Goal: Task Accomplishment & Management: Manage account settings

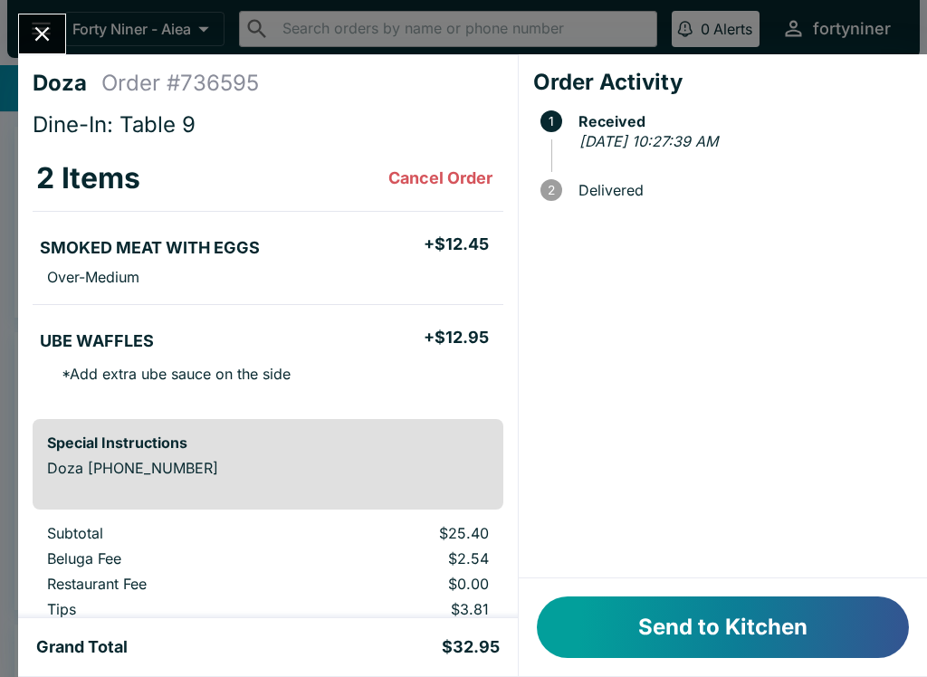
click at [711, 648] on button "Send to Kitchen" at bounding box center [723, 628] width 372 height 62
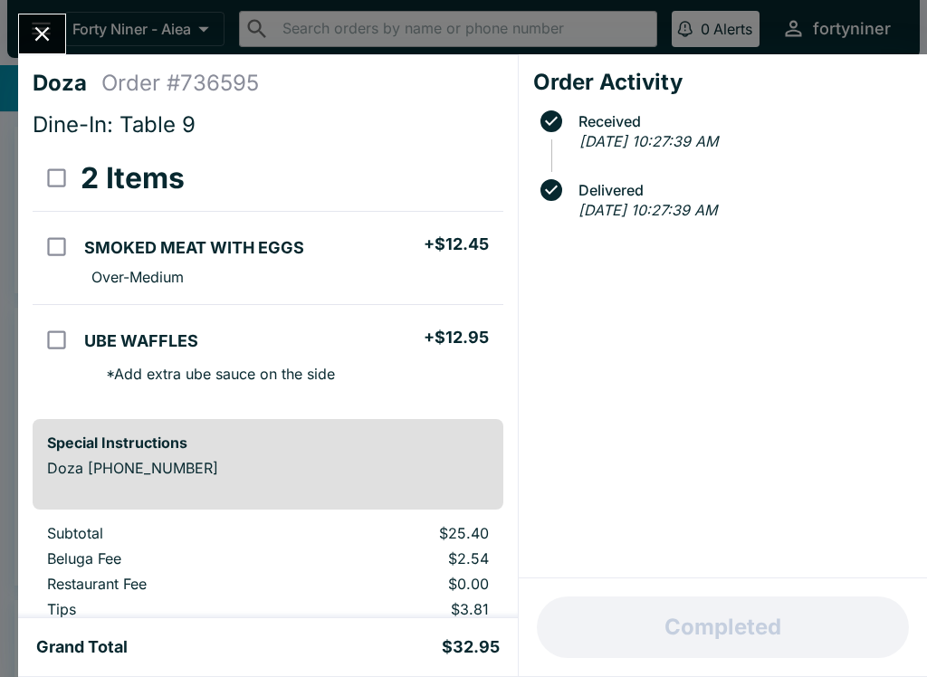
click at [41, 30] on icon "Close" at bounding box center [42, 34] width 24 height 24
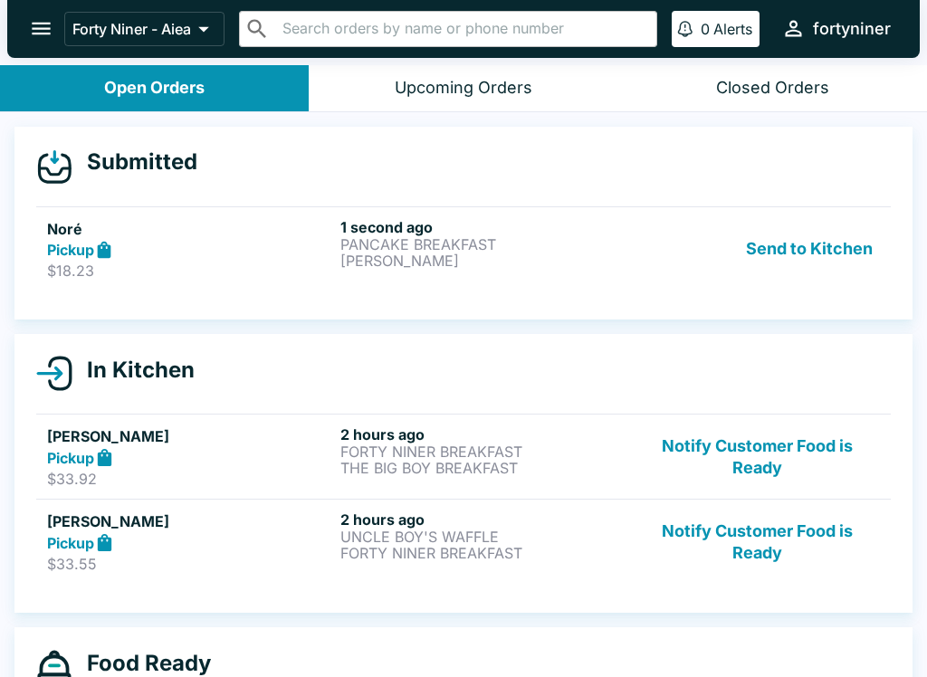
click at [624, 251] on p "PANCAKE BREAKFAST" at bounding box center [483, 244] width 286 height 16
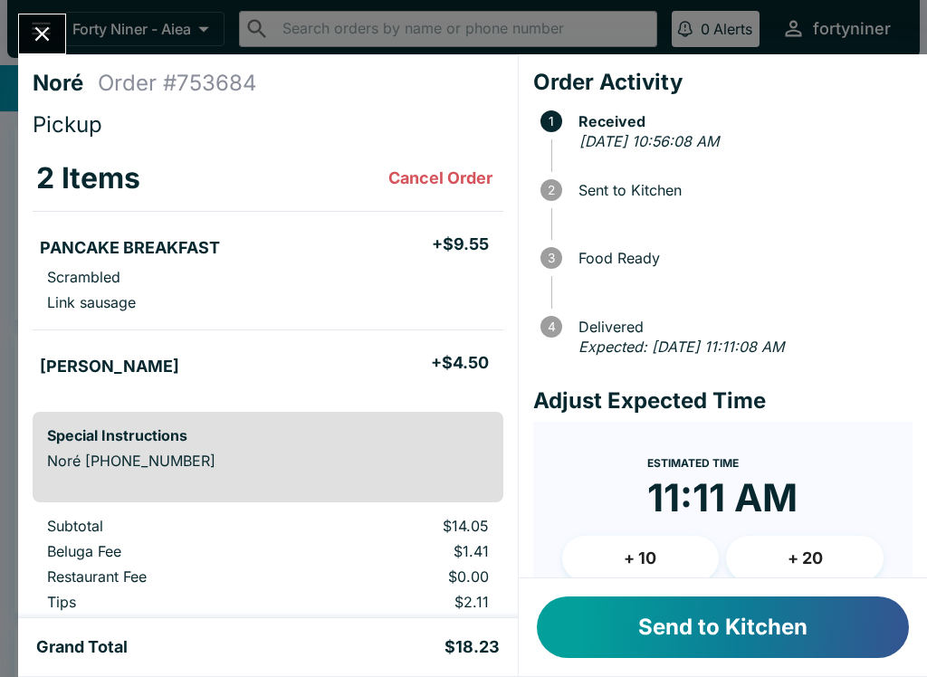
click at [676, 636] on button "Send to Kitchen" at bounding box center [723, 628] width 372 height 62
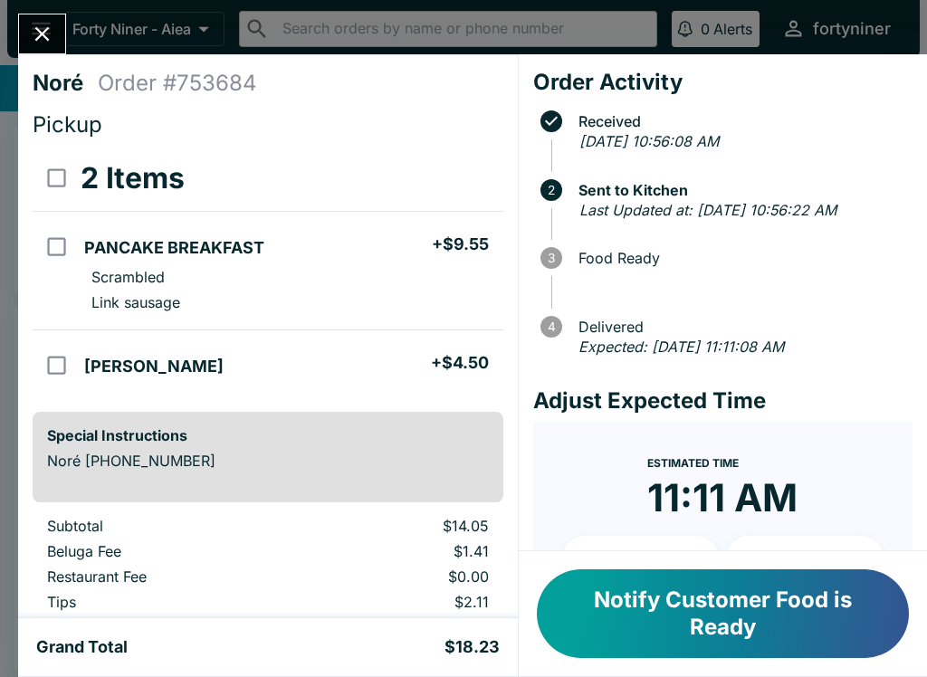
click at [25, 24] on button "Close" at bounding box center [42, 33] width 46 height 39
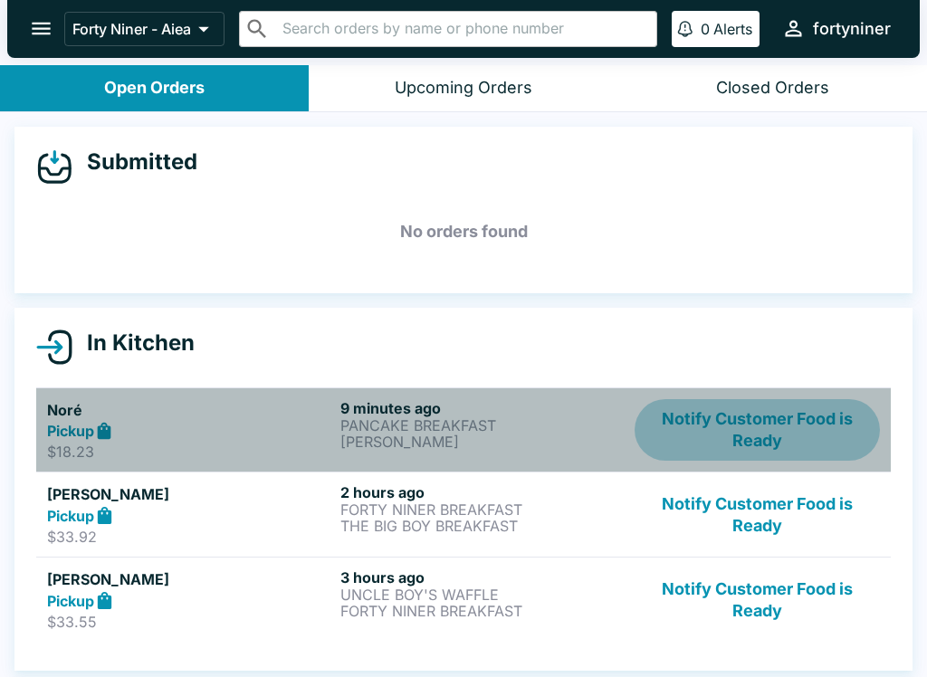
click at [736, 416] on button "Notify Customer Food is Ready" at bounding box center [757, 430] width 245 height 62
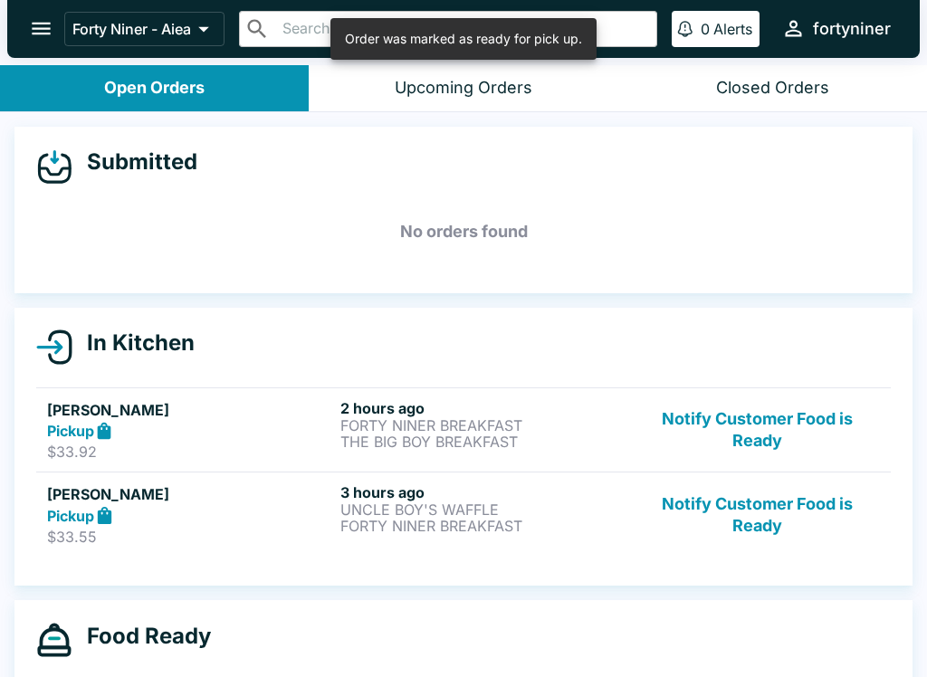
click at [746, 455] on button "Notify Customer Food is Ready" at bounding box center [757, 430] width 245 height 62
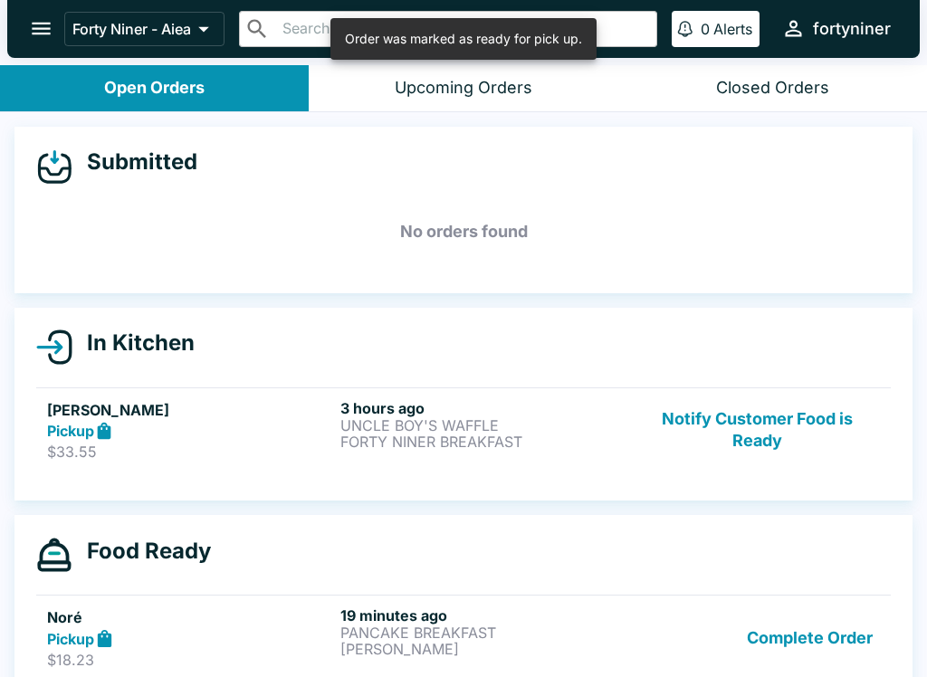
click at [732, 427] on button "Notify Customer Food is Ready" at bounding box center [757, 430] width 245 height 62
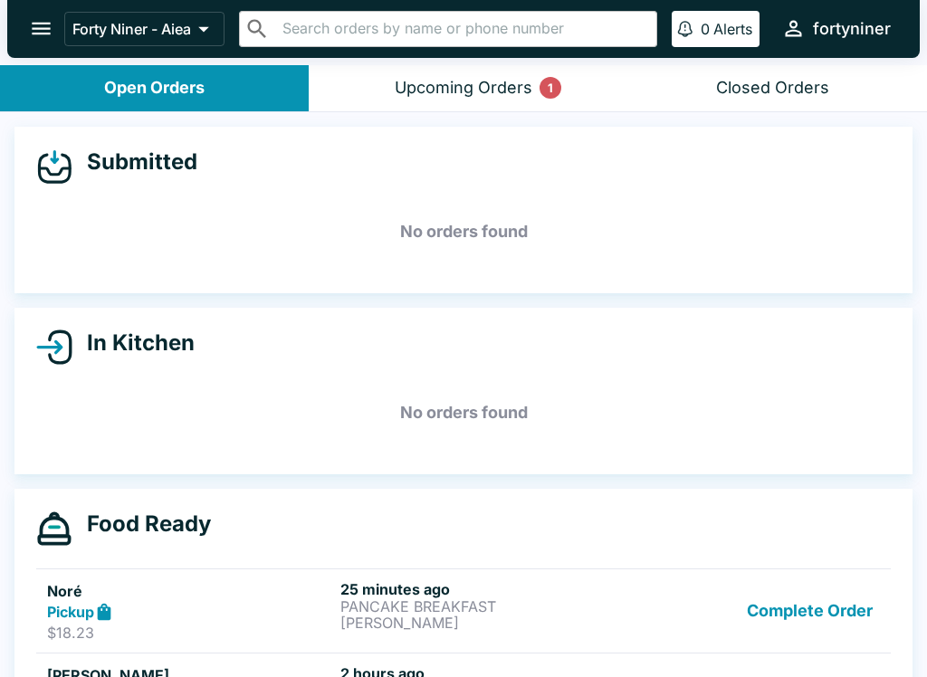
click at [504, 84] on div "Upcoming Orders 1" at bounding box center [464, 88] width 138 height 21
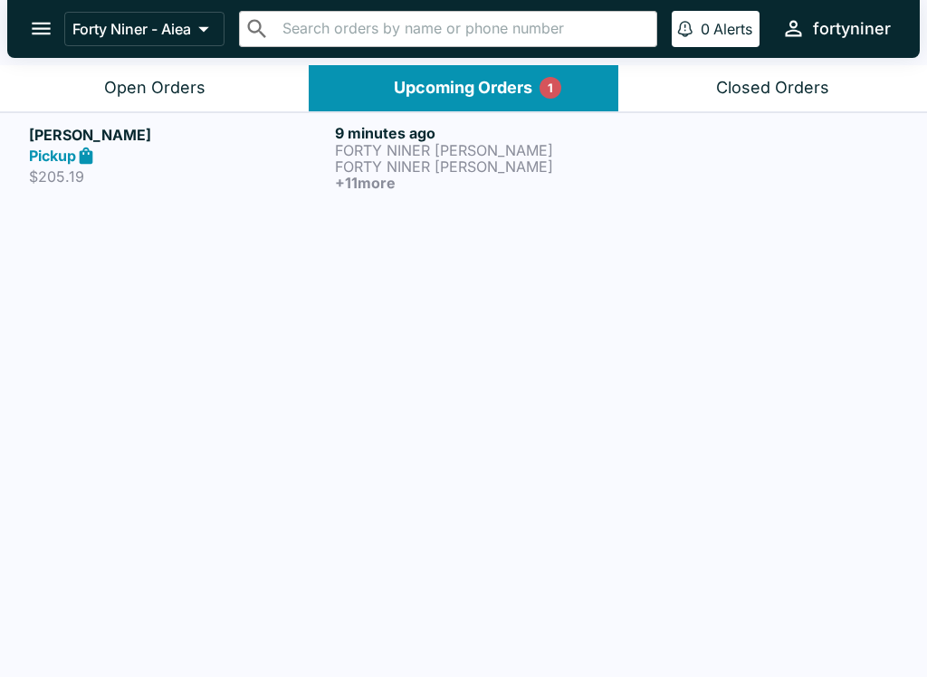
click at [190, 160] on div "Pickup" at bounding box center [178, 156] width 299 height 21
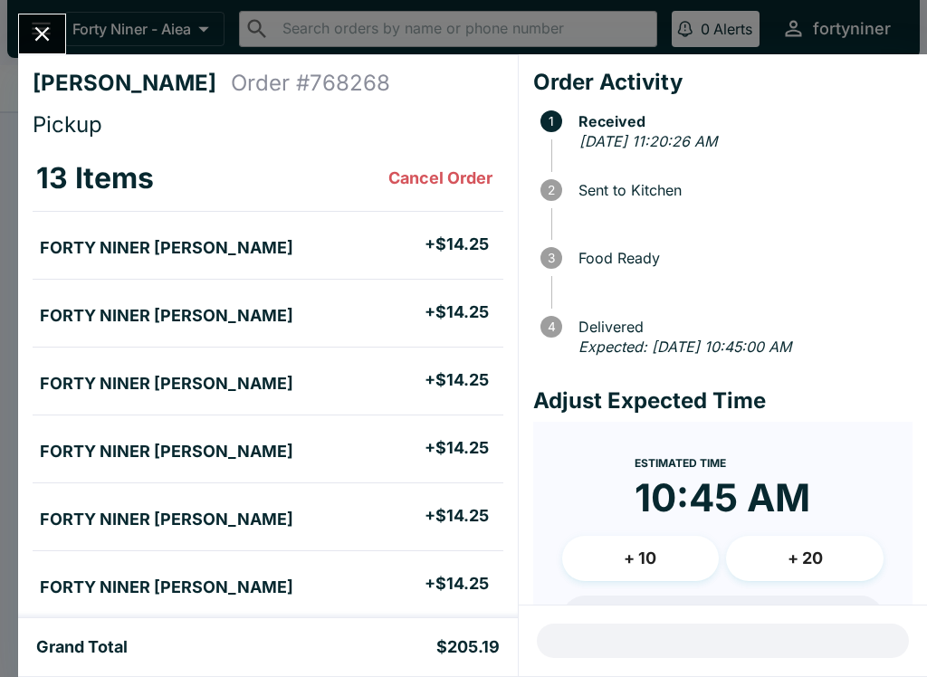
scroll to position [-3, 0]
click at [44, 31] on icon "Close" at bounding box center [42, 34] width 14 height 14
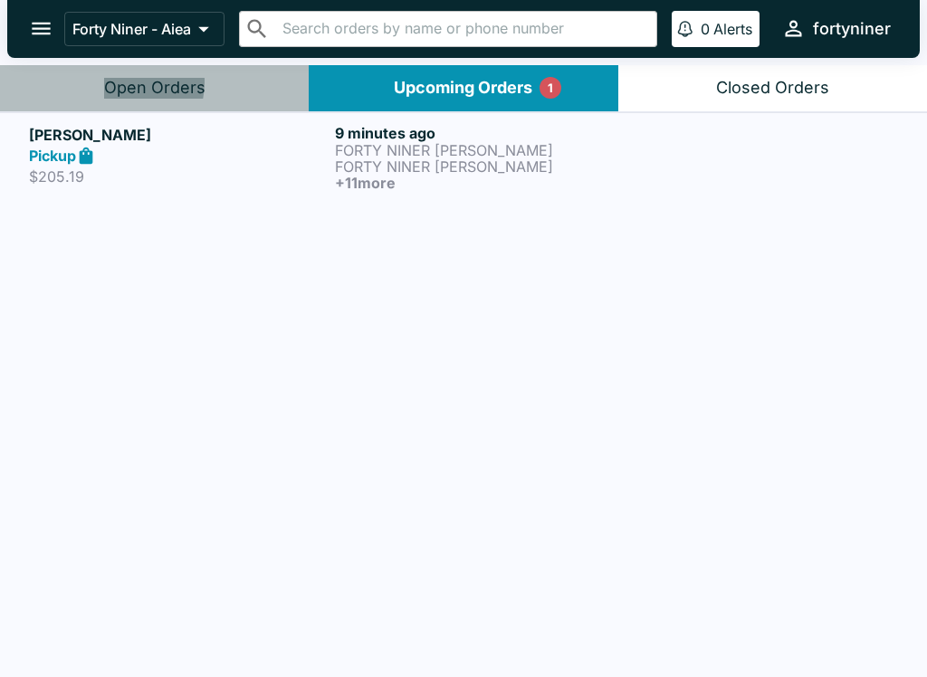
click at [116, 82] on div "Open Orders" at bounding box center [154, 88] width 101 height 21
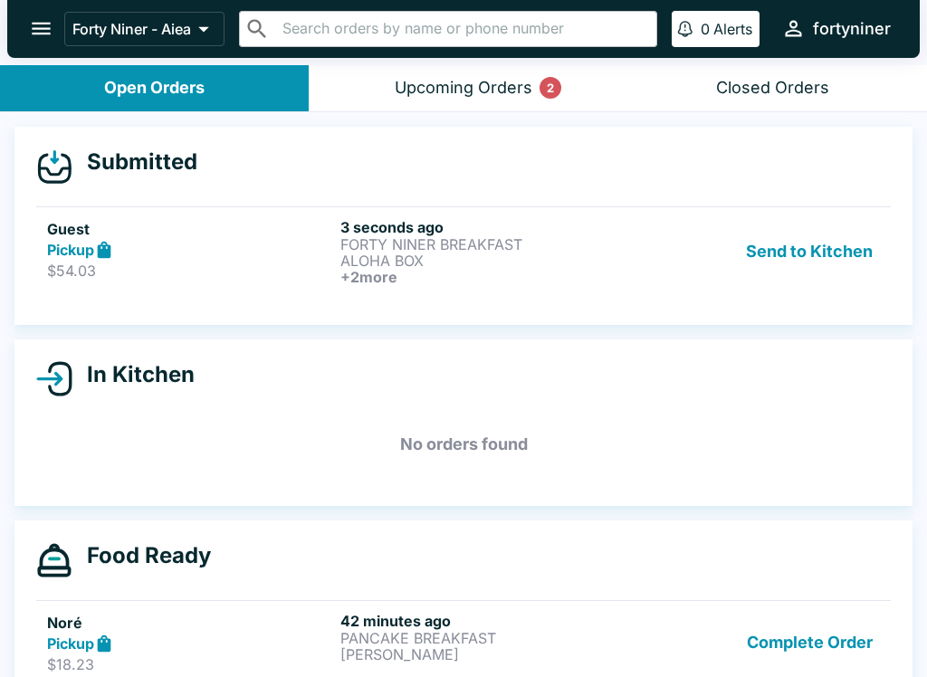
click at [585, 269] on h6 "+ 2 more" at bounding box center [483, 277] width 286 height 16
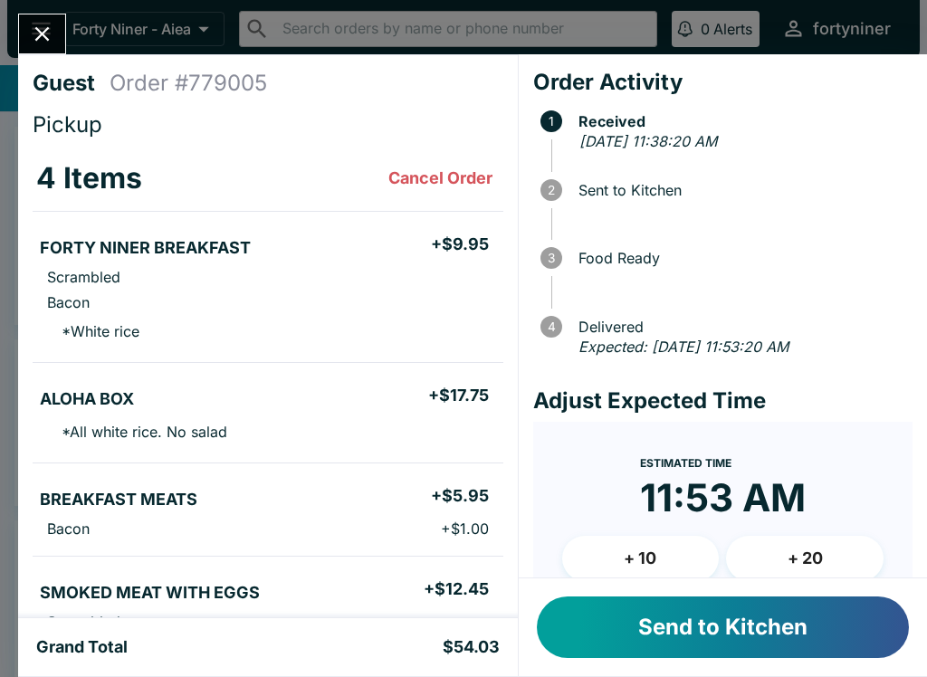
click at [667, 656] on button "Send to Kitchen" at bounding box center [723, 628] width 372 height 62
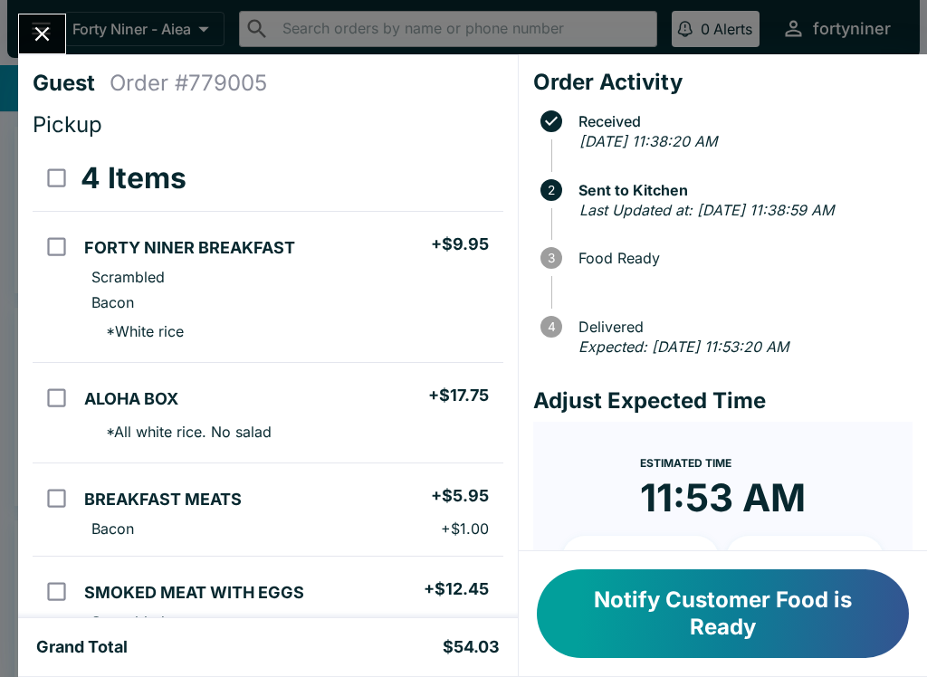
click at [54, 23] on icon "Close" at bounding box center [42, 34] width 24 height 24
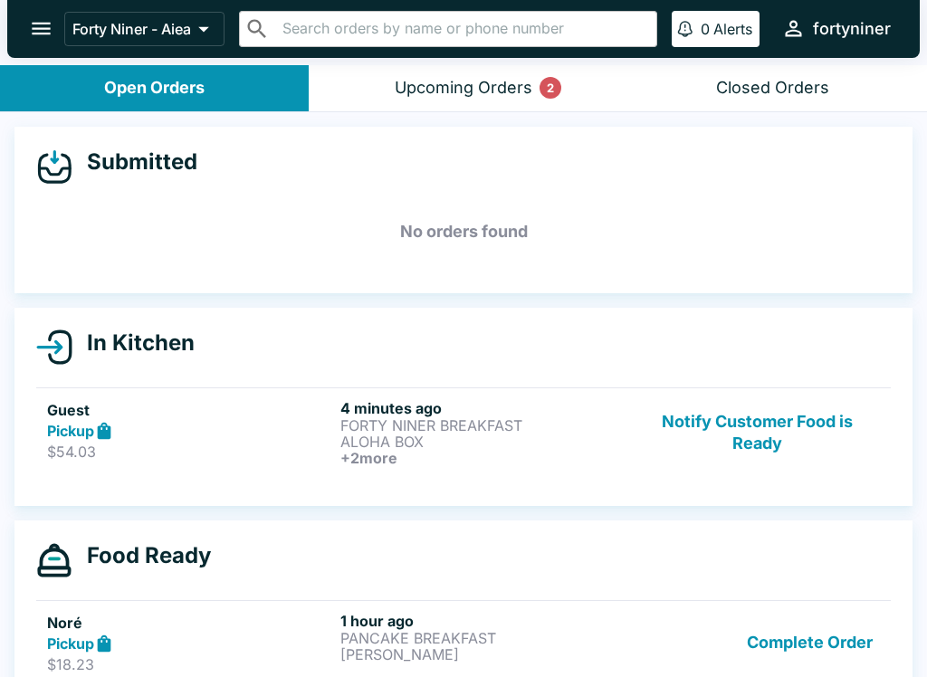
click at [467, 84] on div "Upcoming Orders 2" at bounding box center [464, 88] width 138 height 21
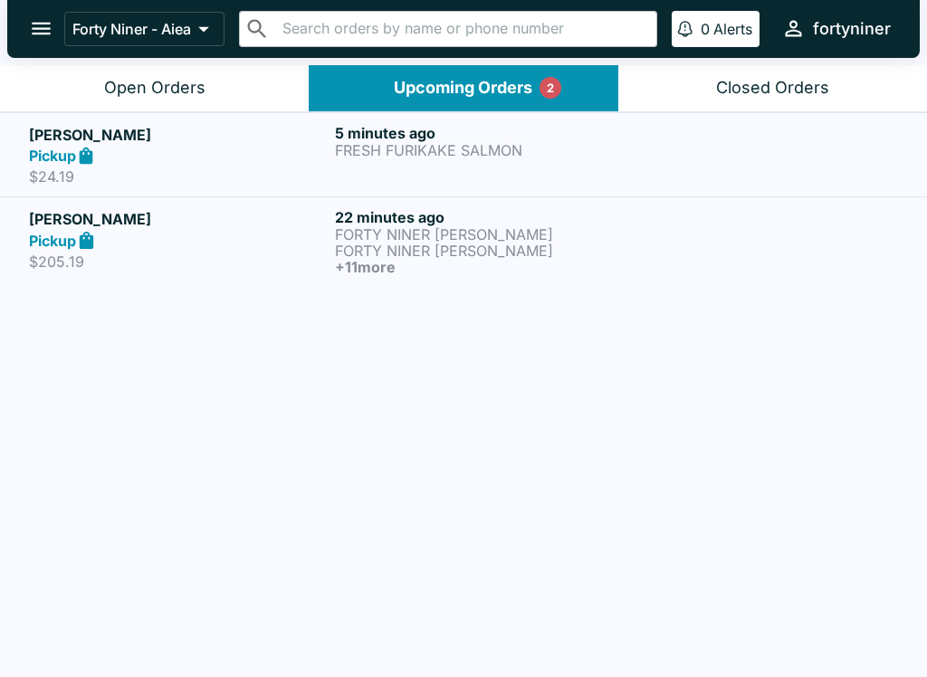
click at [700, 146] on div at bounding box center [770, 155] width 256 height 62
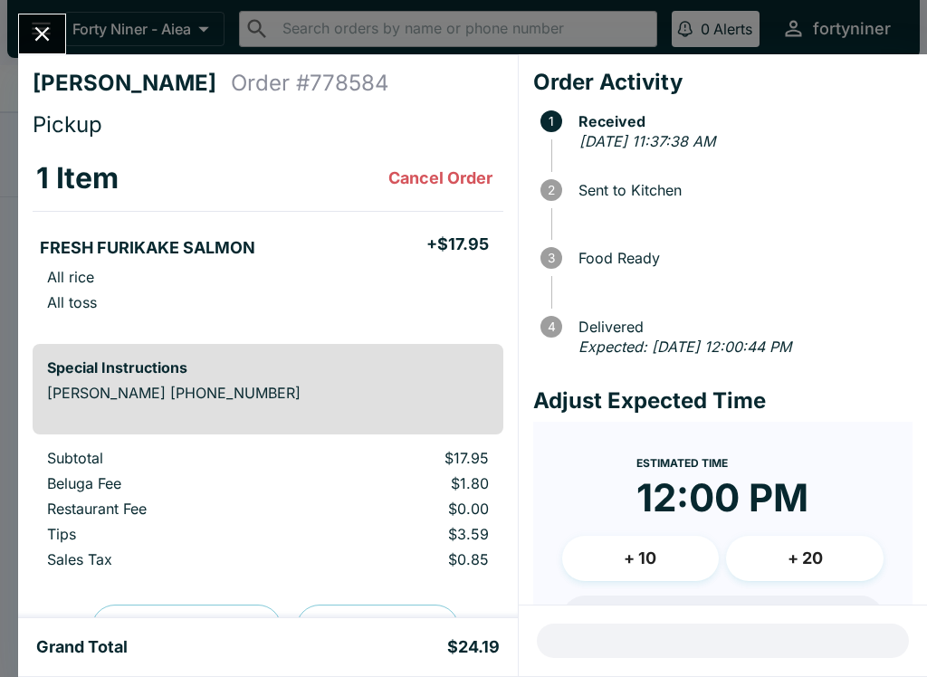
click at [36, 23] on icon "Close" at bounding box center [42, 34] width 24 height 24
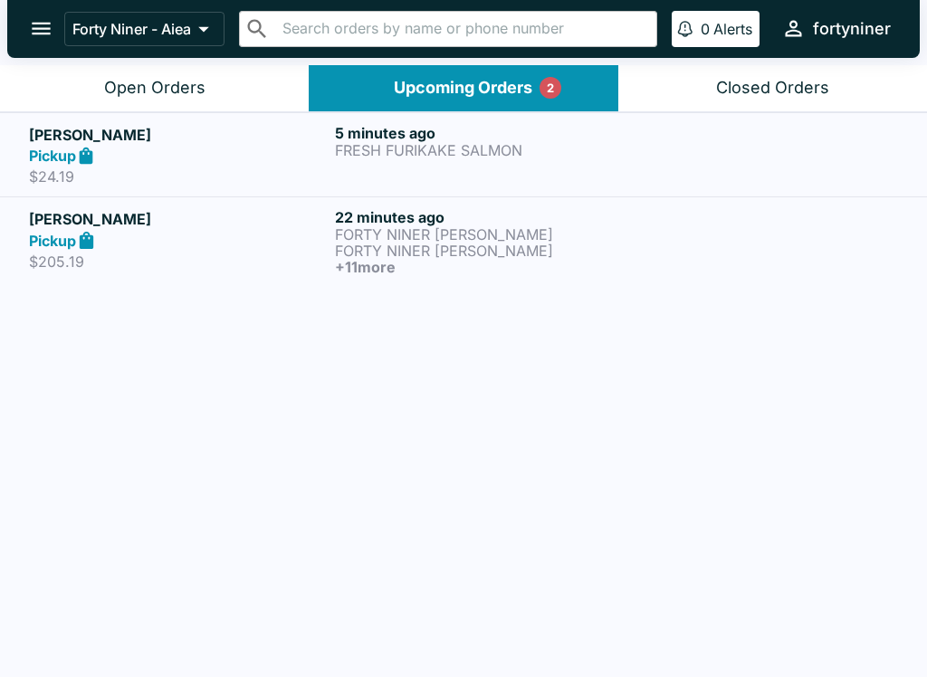
click at [182, 61] on header "Forty Niner - Aiea ​ ​ 0 Alerts fortyniner" at bounding box center [463, 32] width 927 height 65
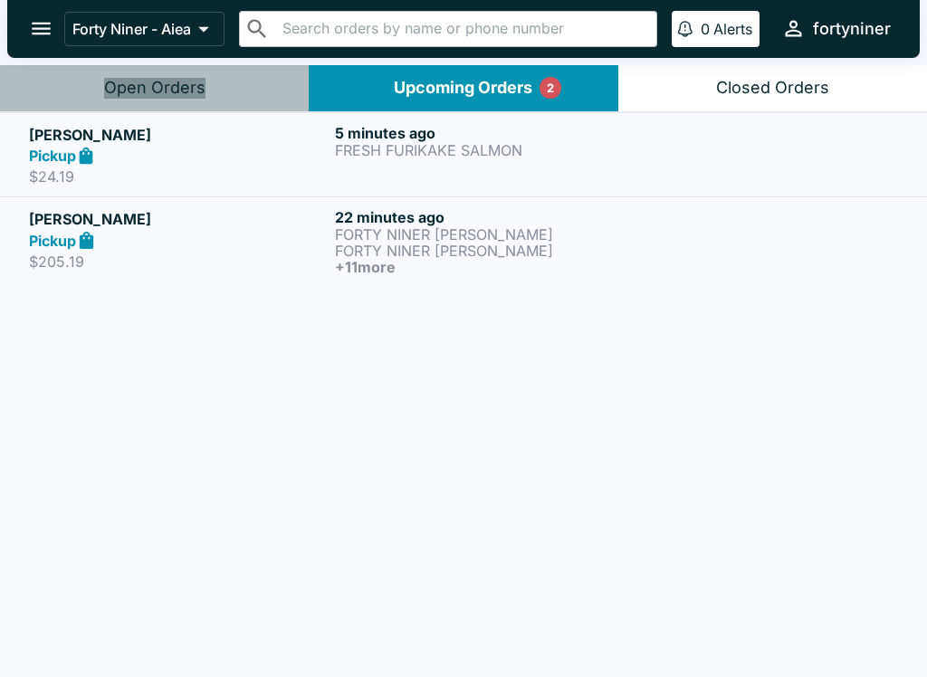
click at [188, 86] on div "Open Orders" at bounding box center [154, 88] width 101 height 21
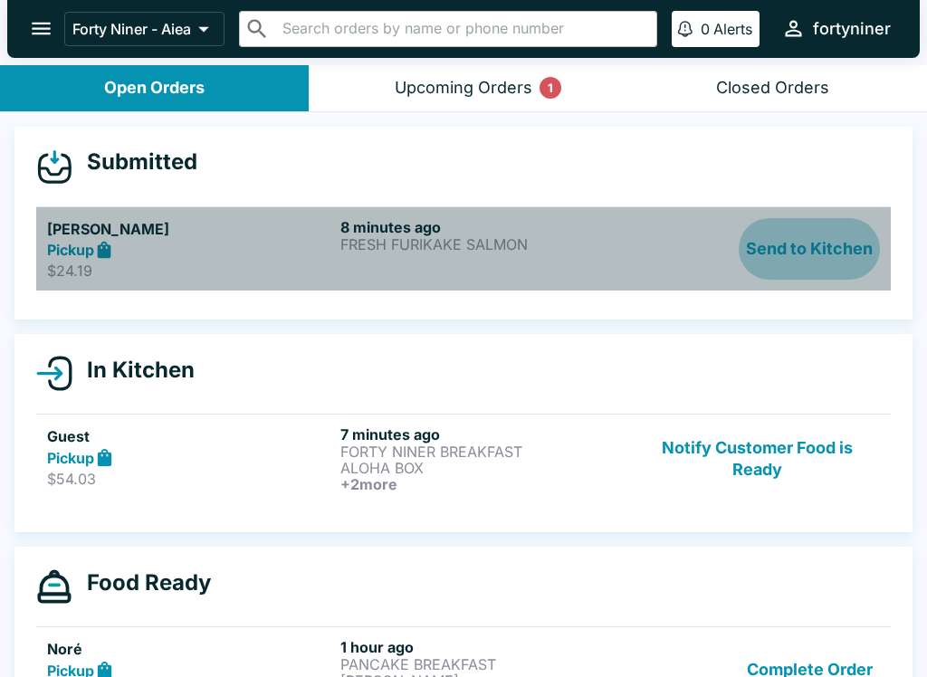
click at [817, 241] on button "Send to Kitchen" at bounding box center [809, 249] width 141 height 62
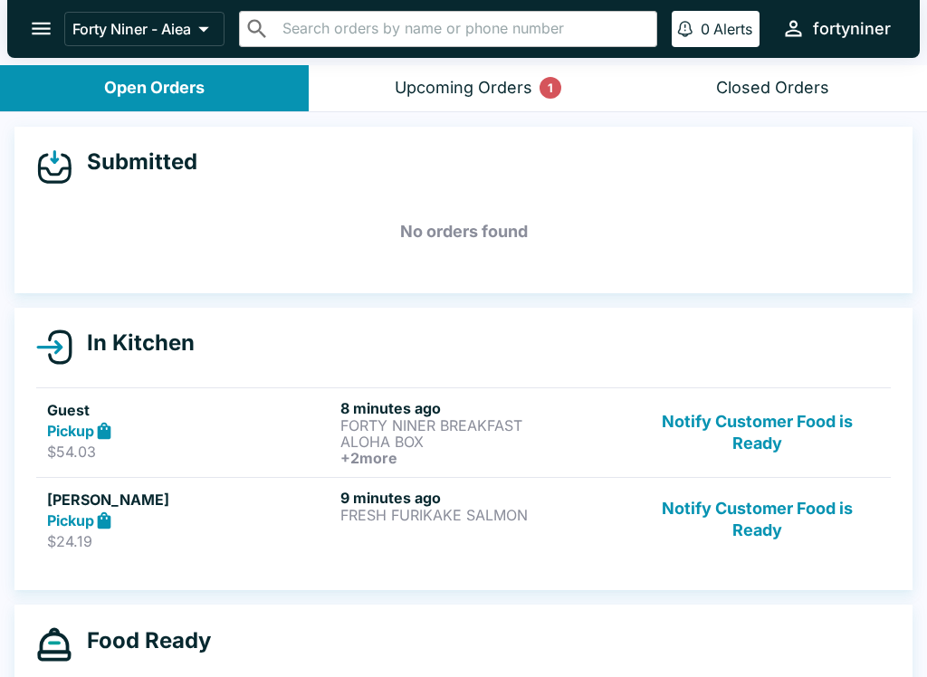
click at [517, 74] on button "Upcoming Orders 1" at bounding box center [463, 88] width 309 height 46
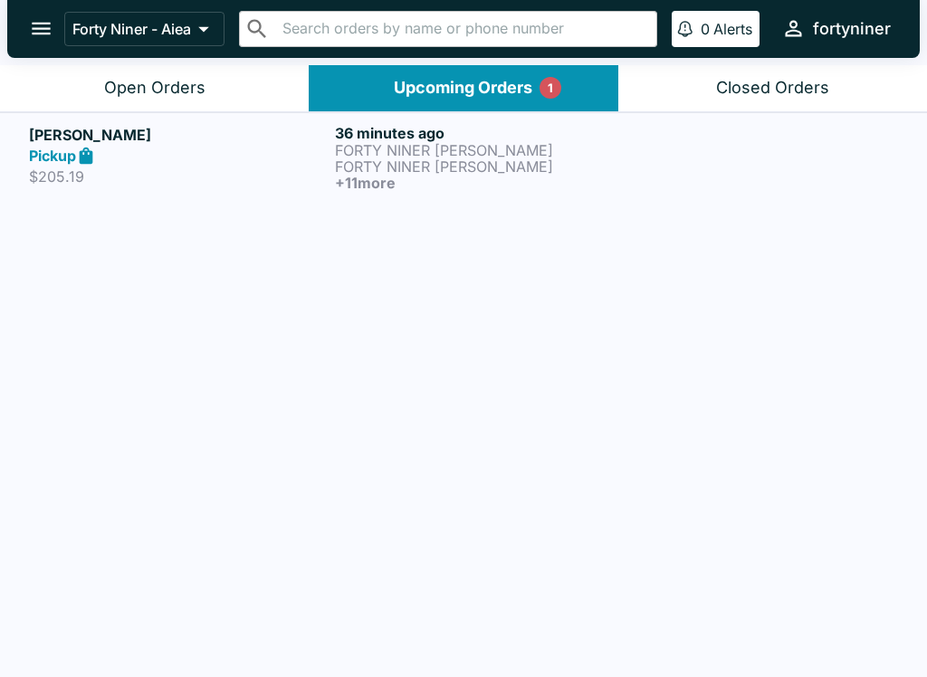
click at [233, 185] on p "$205.19" at bounding box center [178, 176] width 299 height 18
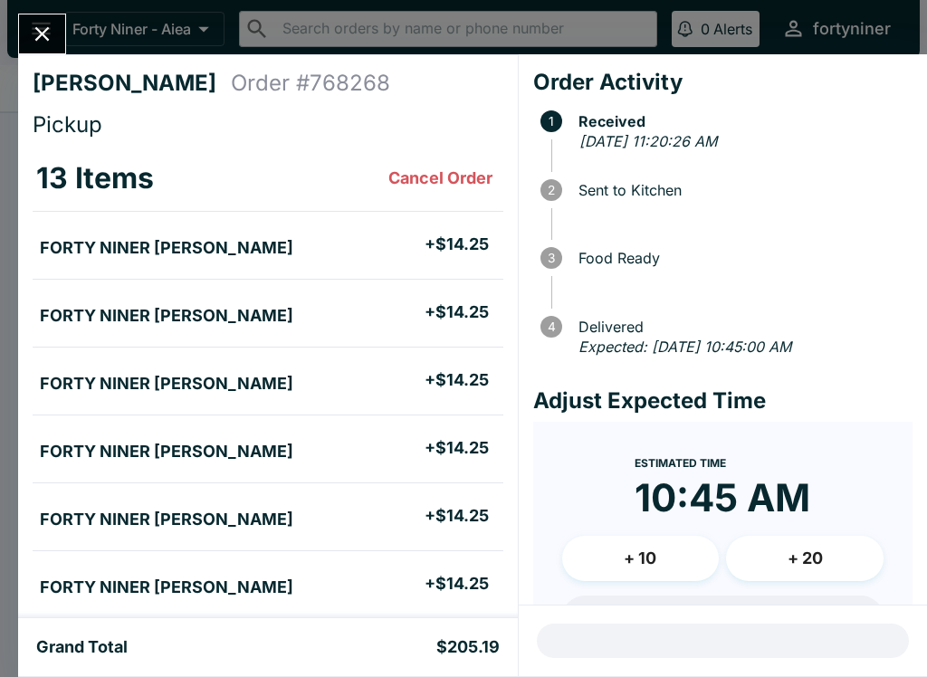
click at [32, 31] on icon "Close" at bounding box center [42, 34] width 24 height 24
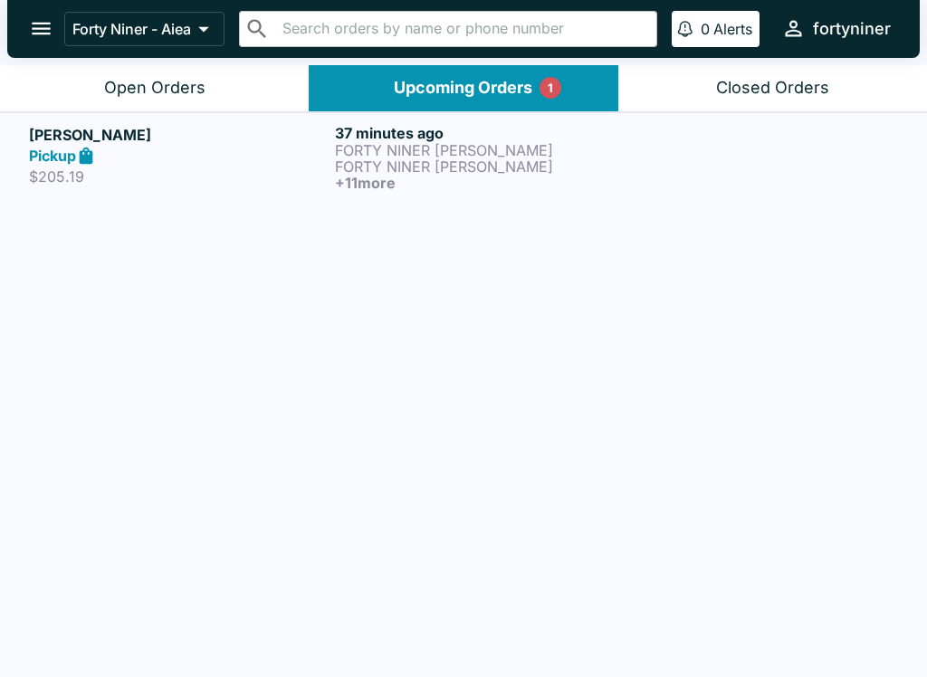
click at [131, 80] on div "Open Orders" at bounding box center [154, 88] width 101 height 21
